Goal: Find contact information: Find contact information

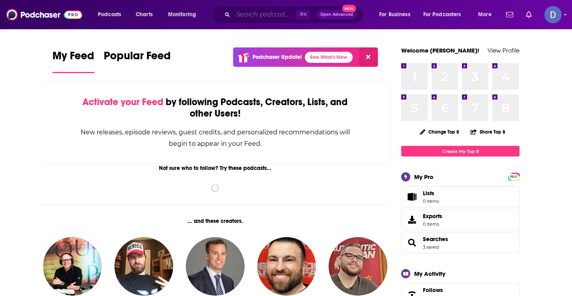
click at [238, 15] on input "Search podcasts, credits, & more..." at bounding box center [264, 14] width 63 height 13
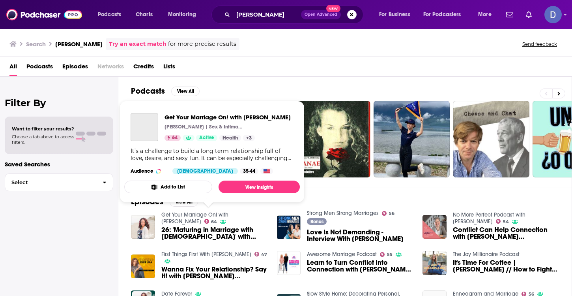
scroll to position [0, 0]
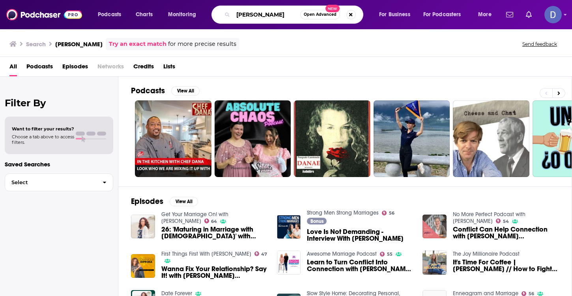
click at [272, 14] on input "Dana Che" at bounding box center [266, 14] width 67 height 13
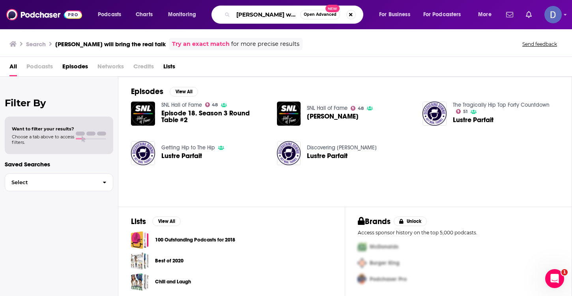
click at [239, 18] on input "[PERSON_NAME] will bring the real talk" at bounding box center [266, 14] width 67 height 13
drag, startPoint x: 235, startPoint y: 14, endPoint x: 298, endPoint y: 16, distance: 64.0
click at [298, 16] on input "[PERSON_NAME] will bring the real talk" at bounding box center [266, 14] width 67 height 13
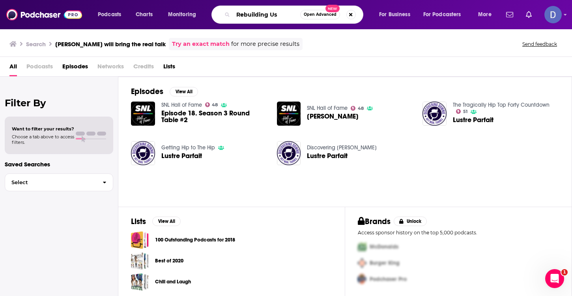
type input "Rebuilding Us"
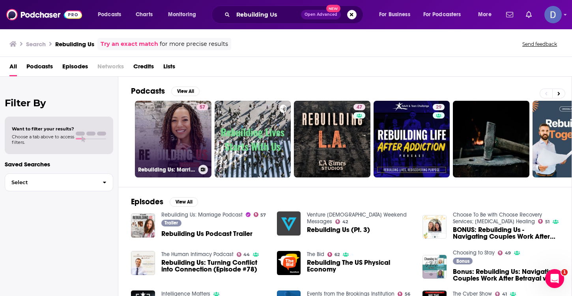
click at [180, 136] on link "57 Rebuilding Us: Marriage Podcast" at bounding box center [173, 139] width 77 height 77
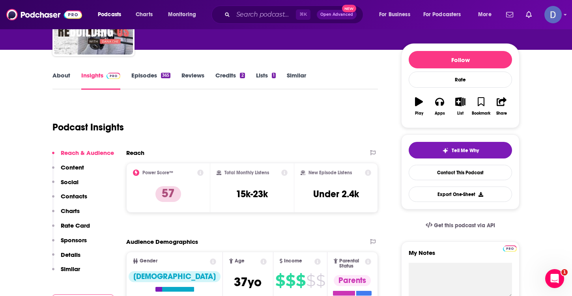
scroll to position [78, 0]
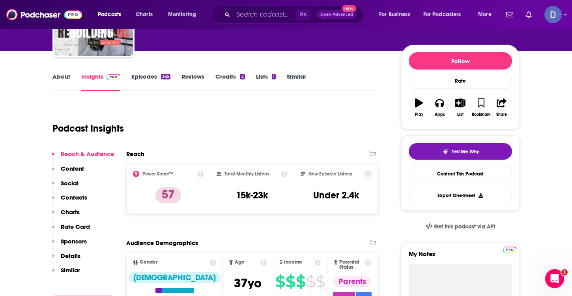
click at [65, 77] on link "About" at bounding box center [62, 82] width 18 height 18
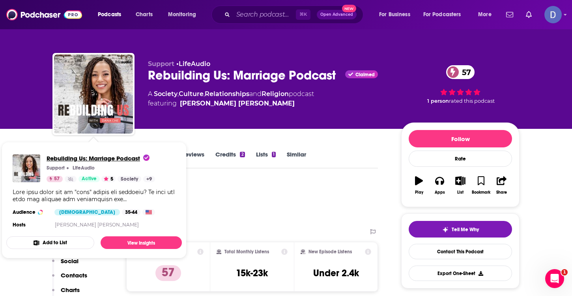
click at [69, 155] on span "Rebuilding Us: Marriage Podcast" at bounding box center [98, 158] width 103 height 8
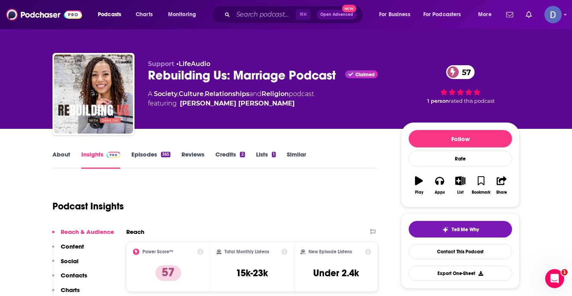
click at [65, 154] on link "About" at bounding box center [62, 159] width 18 height 18
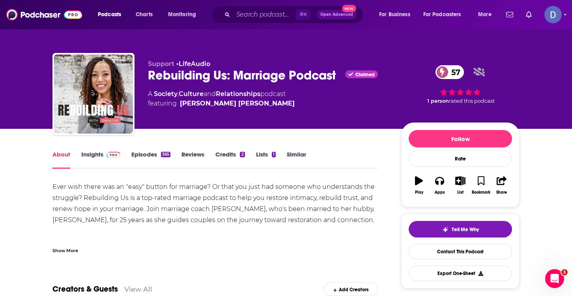
click at [97, 154] on link "Insights" at bounding box center [100, 159] width 39 height 18
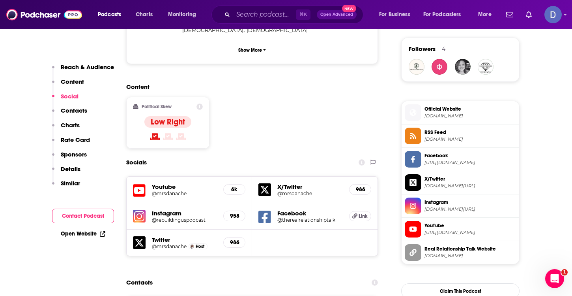
scroll to position [548, 0]
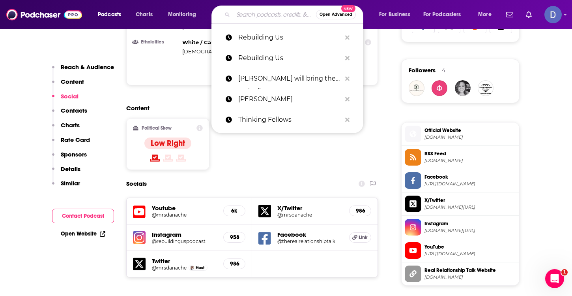
click at [249, 17] on input "Search podcasts, credits, & more..." at bounding box center [274, 14] width 83 height 13
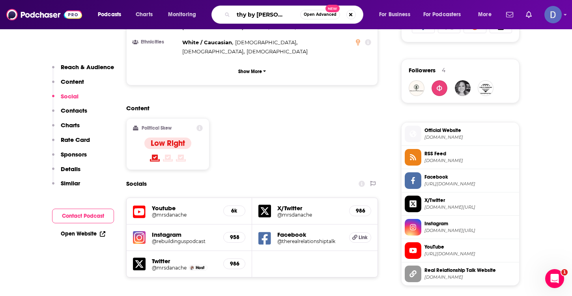
type input "Healthy by [PERSON_NAME]"
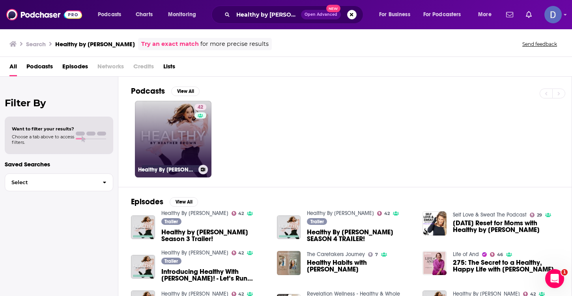
click at [184, 125] on link "42 Healthy By Heather Brown" at bounding box center [173, 139] width 77 height 77
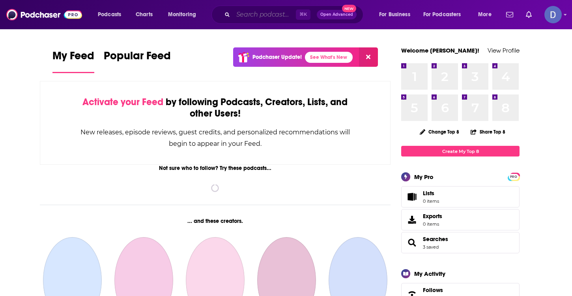
click at [248, 17] on input "Search podcasts, credits, & more..." at bounding box center [264, 14] width 63 height 13
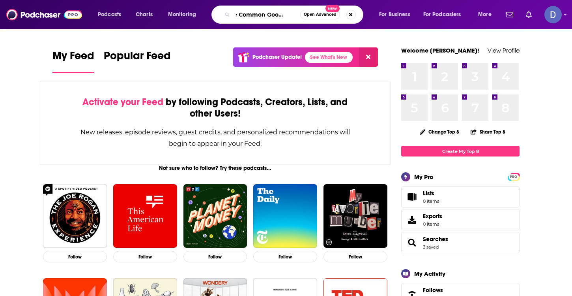
scroll to position [0, 14]
type input "The Common Good Radio"
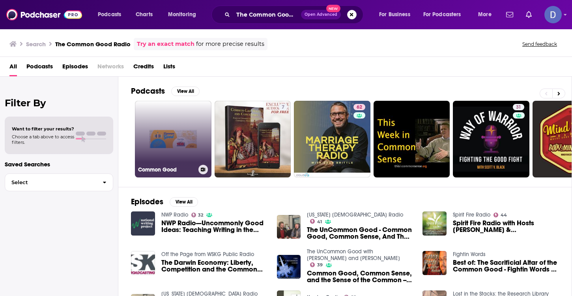
click at [185, 138] on link "Common Good" at bounding box center [173, 139] width 77 height 77
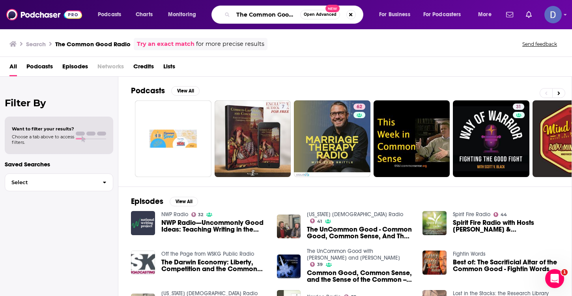
click at [287, 14] on input "The Common Good Radio" at bounding box center [266, 14] width 67 height 13
drag, startPoint x: 236, startPoint y: 13, endPoint x: 320, endPoint y: 17, distance: 83.8
click at [320, 17] on div "The Common Good Radio Open Advanced New" at bounding box center [288, 15] width 152 height 18
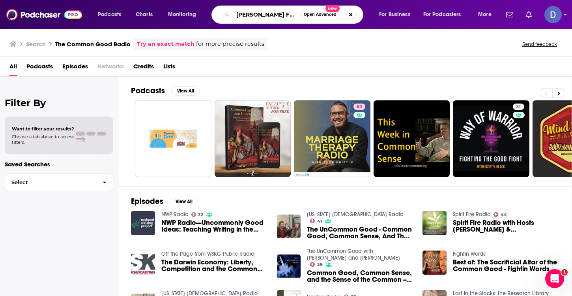
type input "[PERSON_NAME] From"
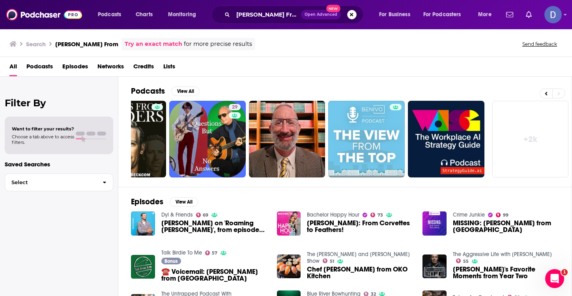
click at [353, 15] on button "Search podcasts, credits, & more..." at bounding box center [351, 14] width 9 height 9
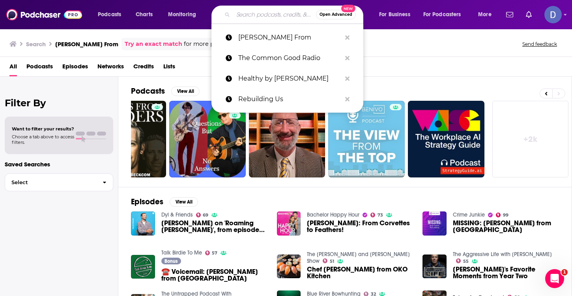
click at [253, 15] on input "Search podcasts, credits, & more..." at bounding box center [274, 14] width 83 height 13
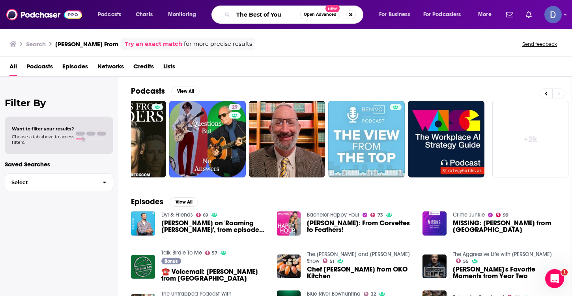
type input "The Best of You"
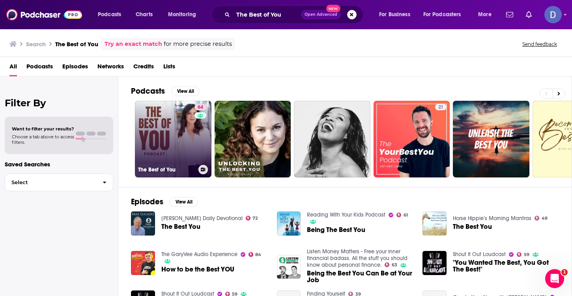
click at [178, 145] on link "64 The Best of You" at bounding box center [173, 139] width 77 height 77
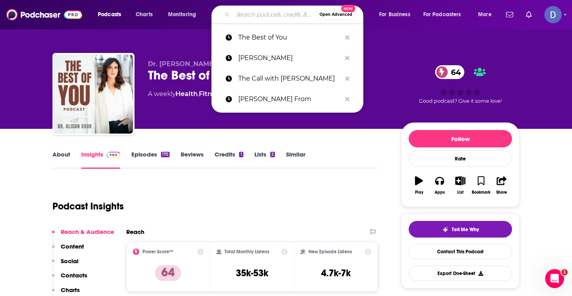
click at [249, 12] on input "Search podcasts, credits, & more..." at bounding box center [274, 14] width 83 height 13
type input "w"
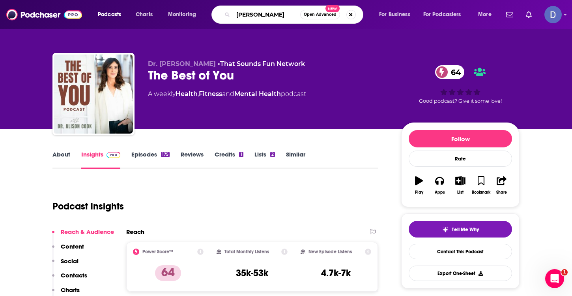
type input "[PERSON_NAME]"
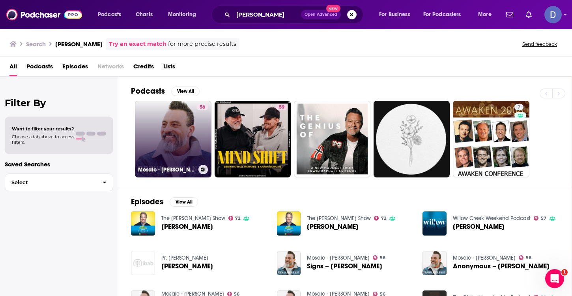
click at [183, 133] on link "56 Mosaic - [PERSON_NAME]" at bounding box center [173, 139] width 77 height 77
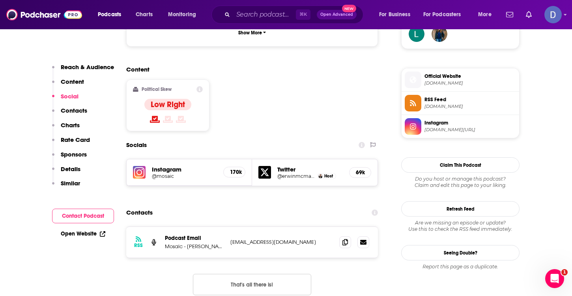
scroll to position [604, 0]
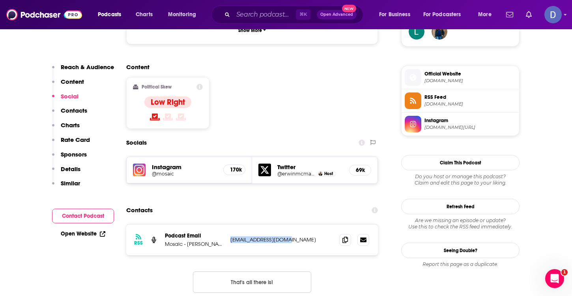
drag, startPoint x: 296, startPoint y: 196, endPoint x: 234, endPoint y: 194, distance: 62.4
click at [233, 236] on p "[EMAIL_ADDRESS][DOMAIN_NAME]" at bounding box center [282, 239] width 103 height 7
copy p "[EMAIL_ADDRESS][DOMAIN_NAME]"
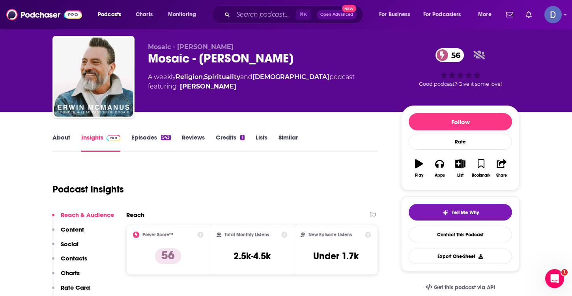
scroll to position [20, 0]
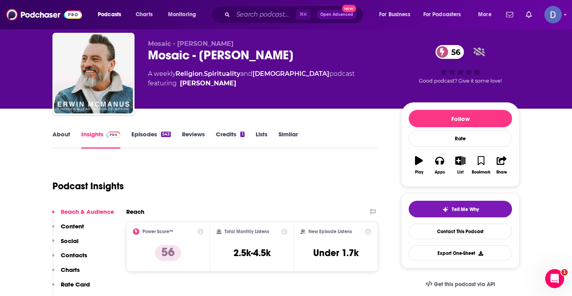
click at [59, 136] on link "About" at bounding box center [62, 139] width 18 height 18
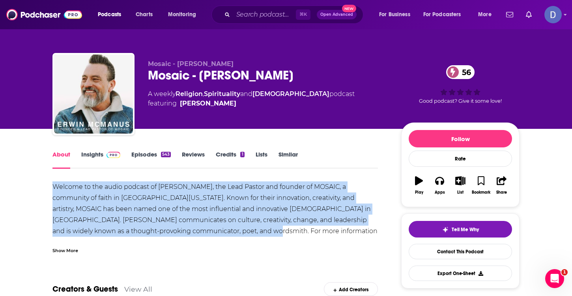
drag, startPoint x: 52, startPoint y: 184, endPoint x: 232, endPoint y: 229, distance: 186.0
copy div "Welcome to the audio podcast of [PERSON_NAME], the Lead Pastor and founder of M…"
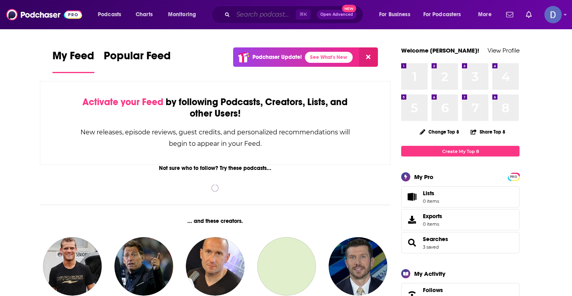
click at [263, 17] on input "Search podcasts, credits, & more..." at bounding box center [264, 14] width 63 height 13
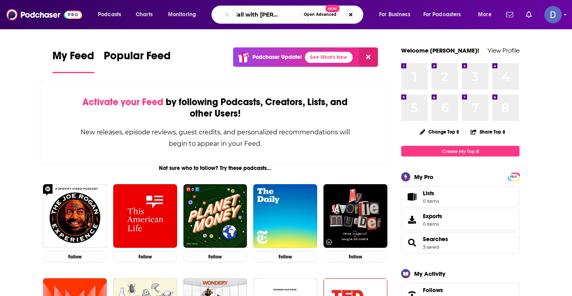
scroll to position [0, 19]
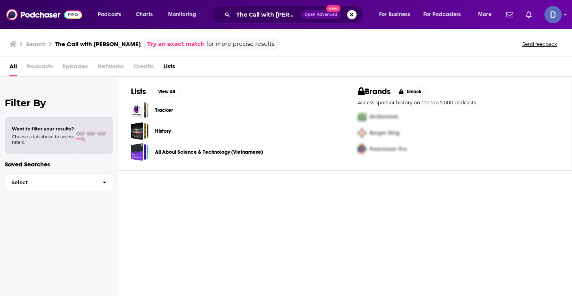
click at [93, 44] on h3 "The Call with [PERSON_NAME]" at bounding box center [98, 44] width 86 height 8
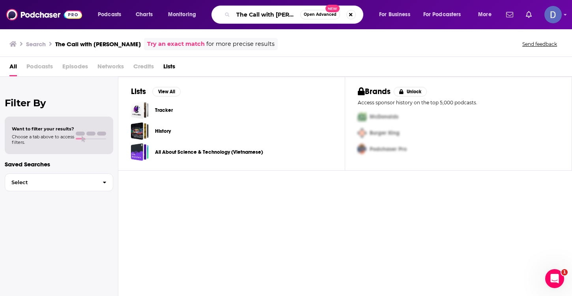
drag, startPoint x: 275, startPoint y: 16, endPoint x: 234, endPoint y: 15, distance: 41.5
click at [234, 15] on input "The Call with [PERSON_NAME]" at bounding box center [266, 14] width 67 height 13
click at [281, 17] on input "[PERSON_NAME]" at bounding box center [266, 14] width 67 height 13
type input "[PERSON_NAME]"
